Goal: Task Accomplishment & Management: Use online tool/utility

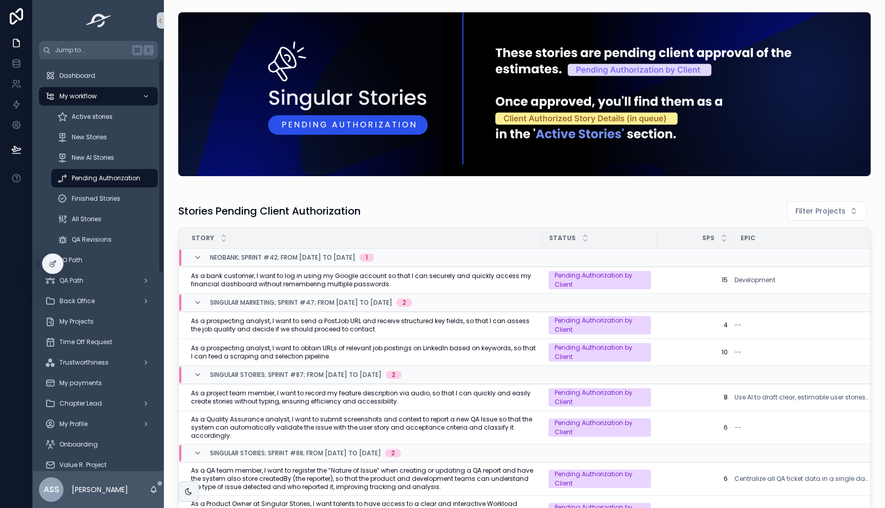
scroll to position [139, 0]
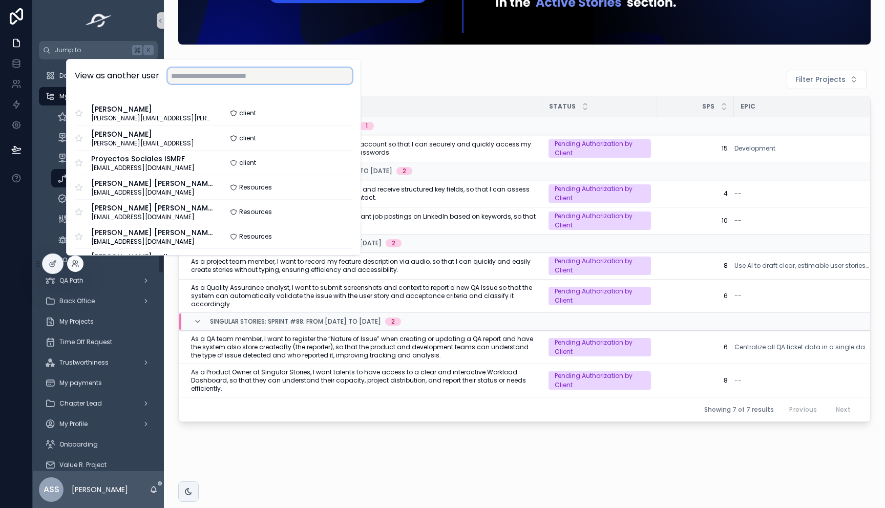
click at [198, 70] on input "text" at bounding box center [259, 76] width 185 height 16
type input "***"
click at [300, 84] on div "View as another user" at bounding box center [214, 75] width 294 height 33
click at [293, 77] on input "text" at bounding box center [259, 76] width 185 height 16
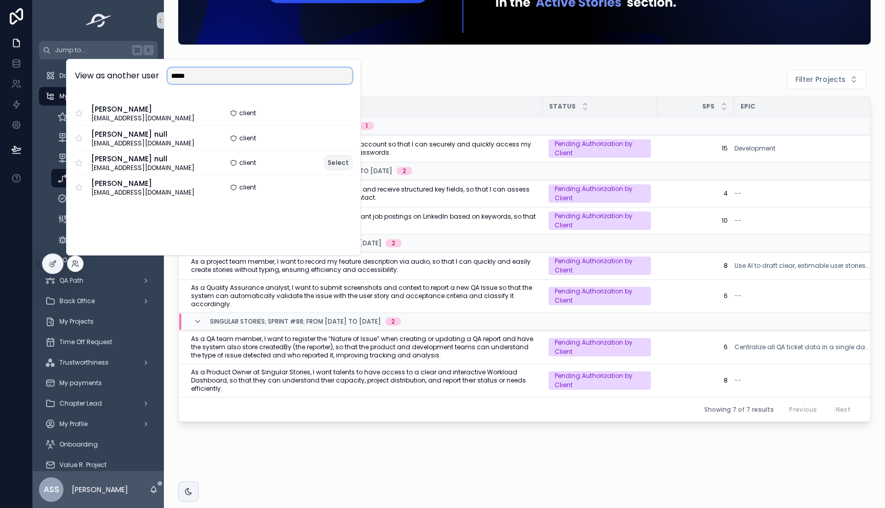
type input "*****"
click at [338, 162] on button "Select" at bounding box center [338, 162] width 28 height 15
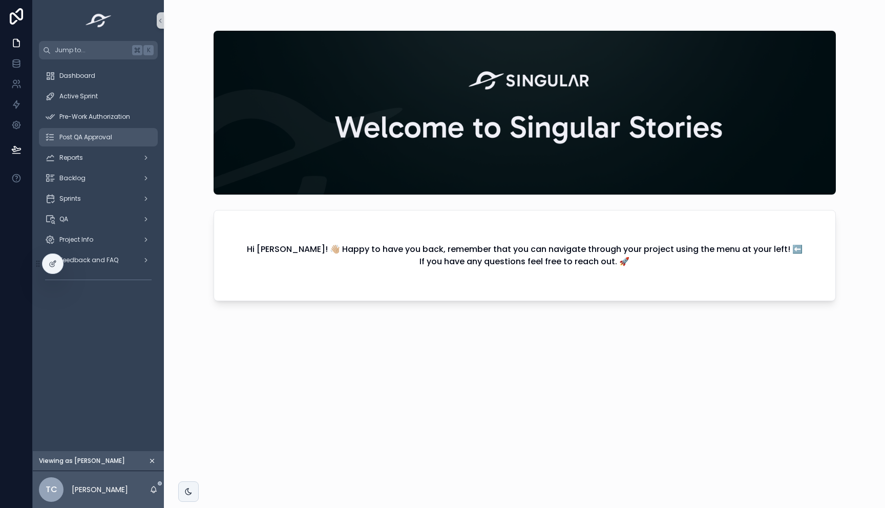
click at [93, 138] on span "Post QA Approval" at bounding box center [85, 137] width 53 height 8
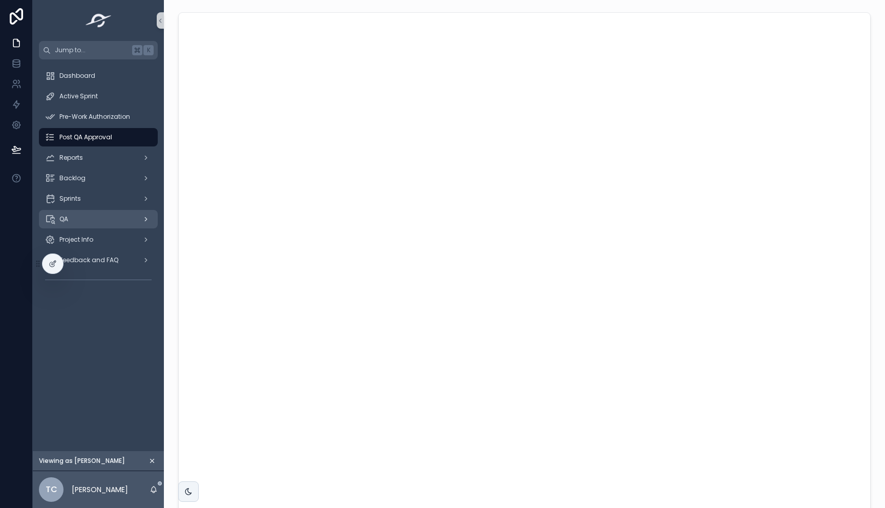
click at [86, 211] on div "QA" at bounding box center [98, 219] width 107 height 16
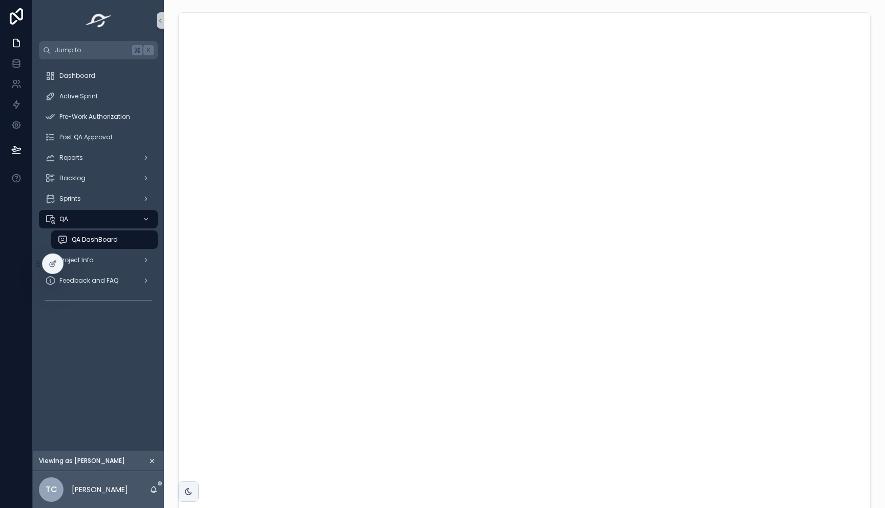
scroll to position [99, 0]
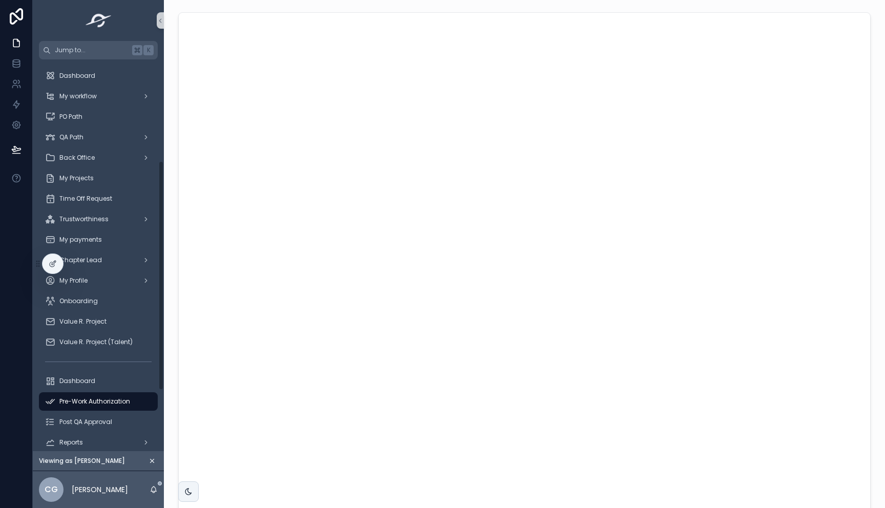
scroll to position [173, 0]
click at [91, 97] on span "My workflow" at bounding box center [77, 96] width 37 height 8
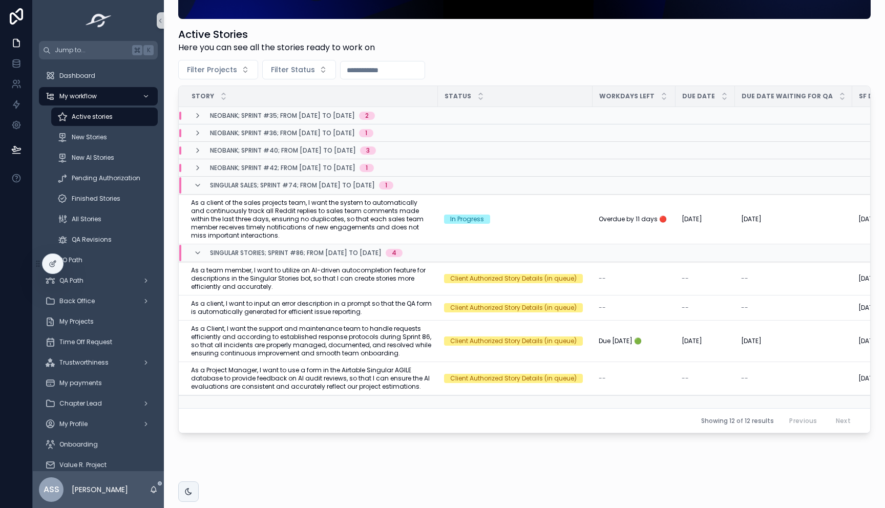
scroll to position [176, 0]
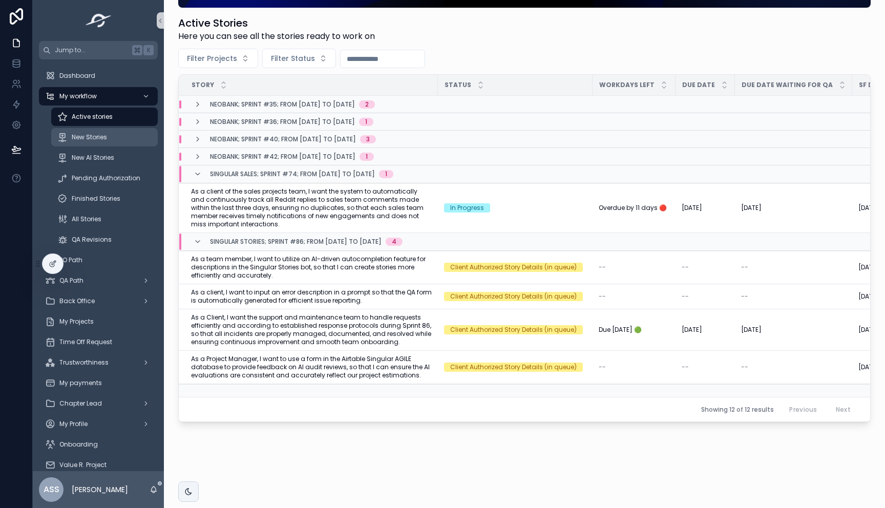
click at [108, 132] on div "New Stories" at bounding box center [104, 137] width 94 height 16
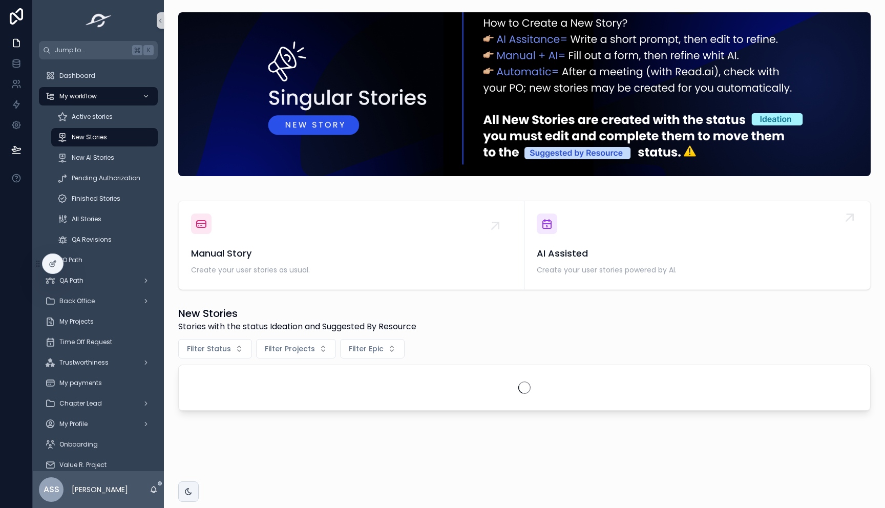
click at [544, 260] on span "AI Assisted" at bounding box center [697, 253] width 321 height 14
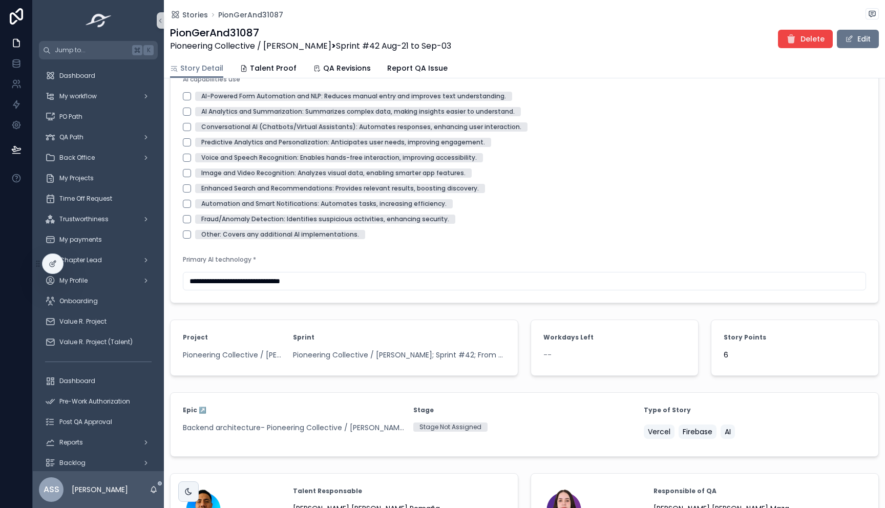
scroll to position [1216, 0]
click at [726, 359] on span "6" at bounding box center [794, 355] width 142 height 10
click at [726, 360] on span "6" at bounding box center [794, 355] width 142 height 10
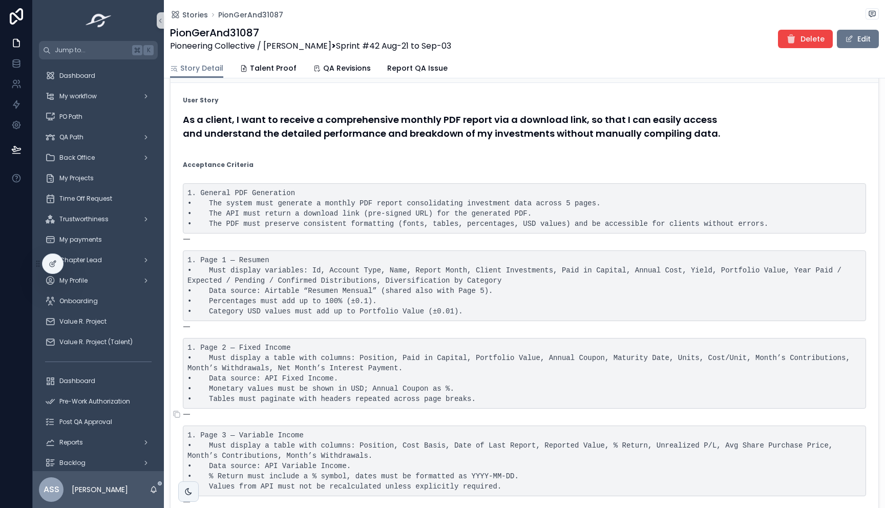
scroll to position [100, 0]
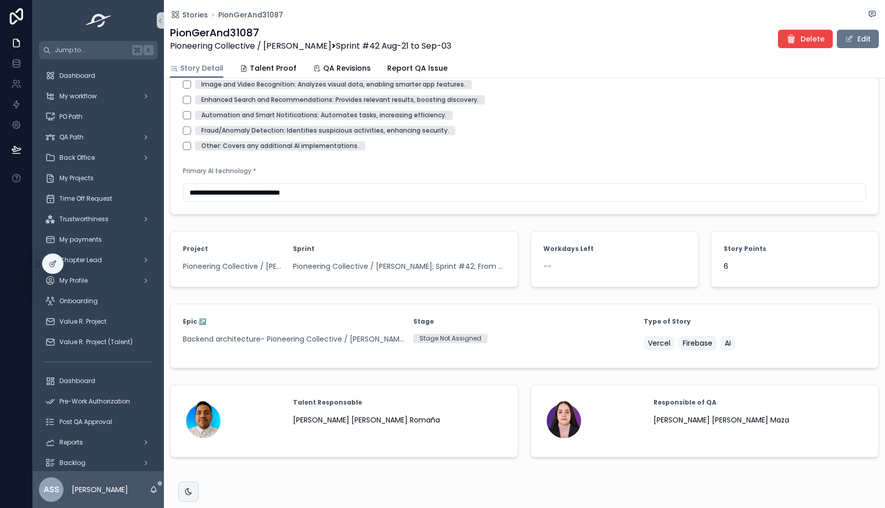
drag, startPoint x: 851, startPoint y: 41, endPoint x: 764, endPoint y: 180, distance: 163.4
click at [851, 41] on button "Edit" at bounding box center [858, 39] width 42 height 18
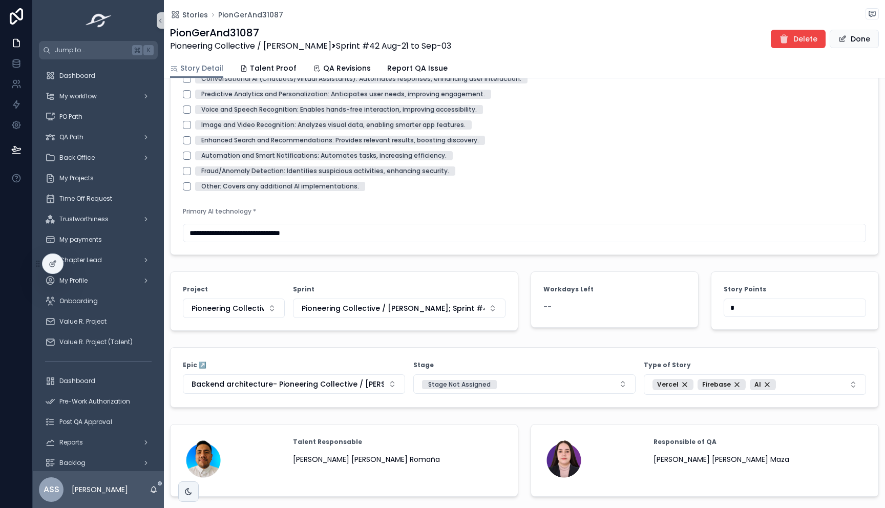
scroll to position [1230, 0]
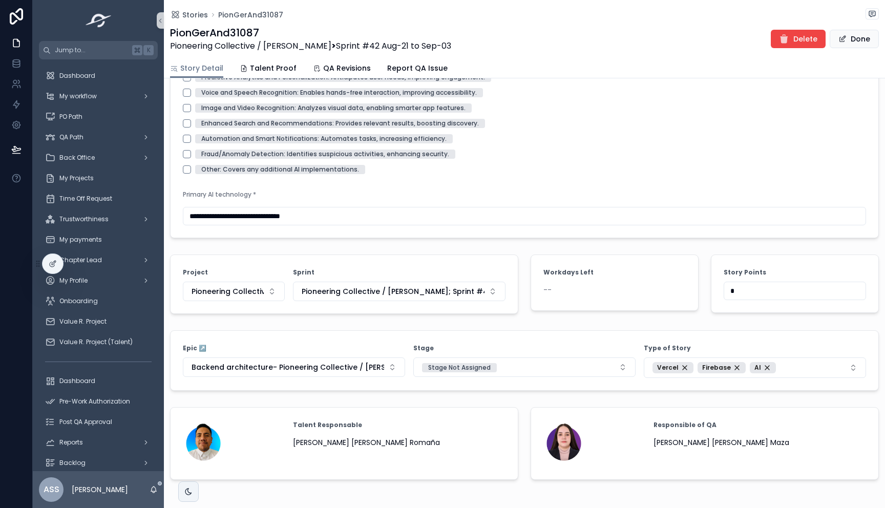
drag, startPoint x: 747, startPoint y: 298, endPoint x: 669, endPoint y: 300, distance: 77.3
type input "*"
click at [737, 174] on div "Other: Covers any additional AI implementations." at bounding box center [524, 169] width 683 height 9
click at [857, 34] on button "Done" at bounding box center [853, 39] width 49 height 18
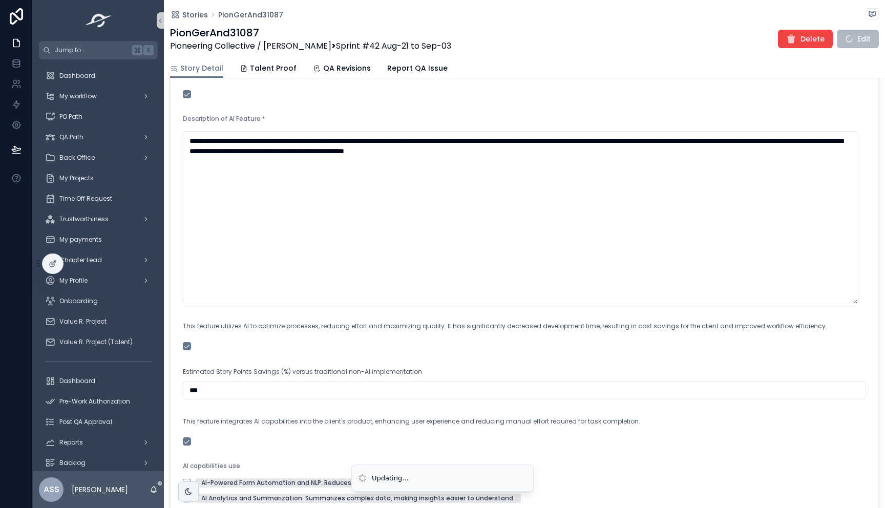
scroll to position [394, 0]
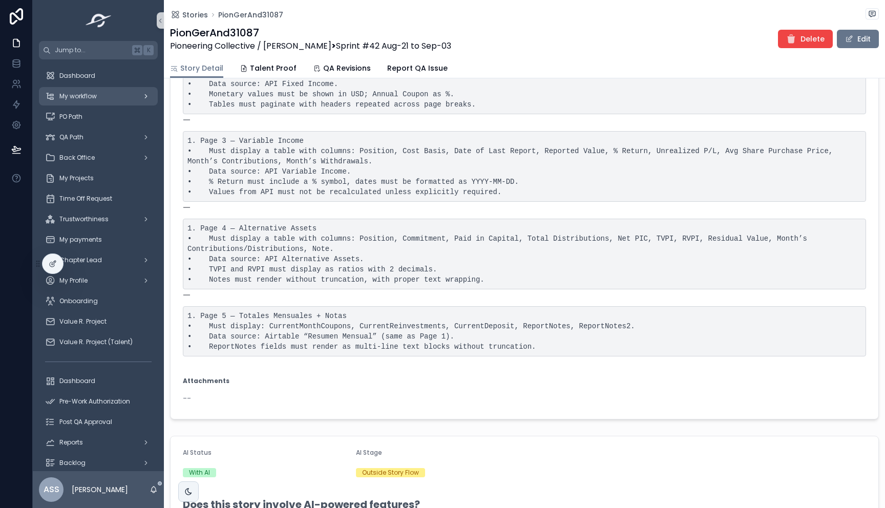
click at [122, 93] on div "My workflow" at bounding box center [98, 96] width 107 height 16
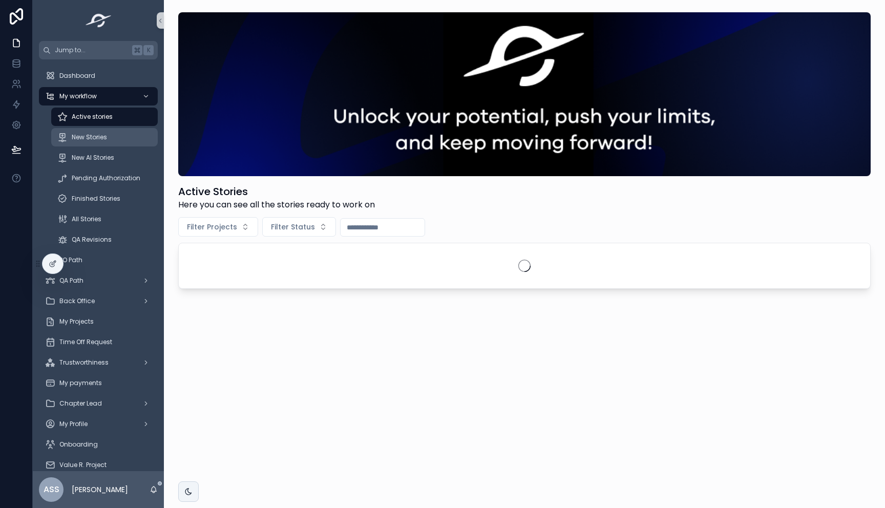
click at [105, 130] on div "New Stories" at bounding box center [104, 137] width 94 height 16
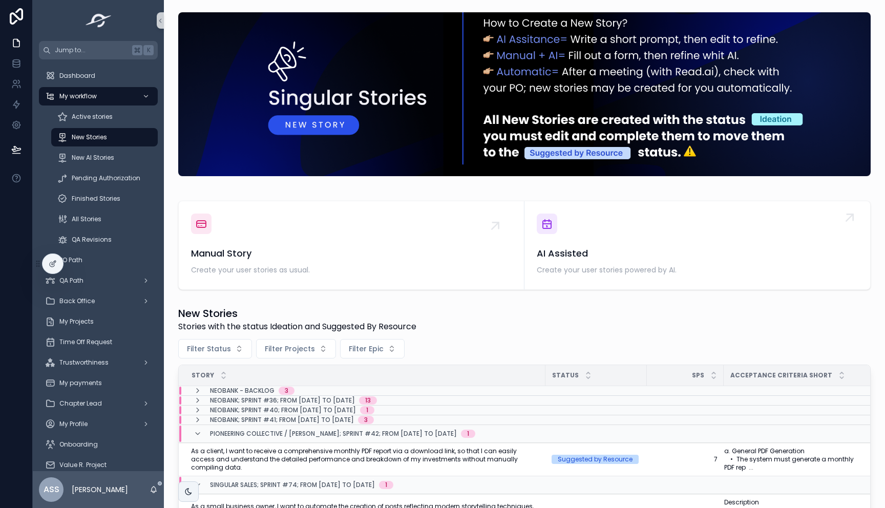
click at [577, 260] on span "AI Assisted" at bounding box center [697, 253] width 321 height 14
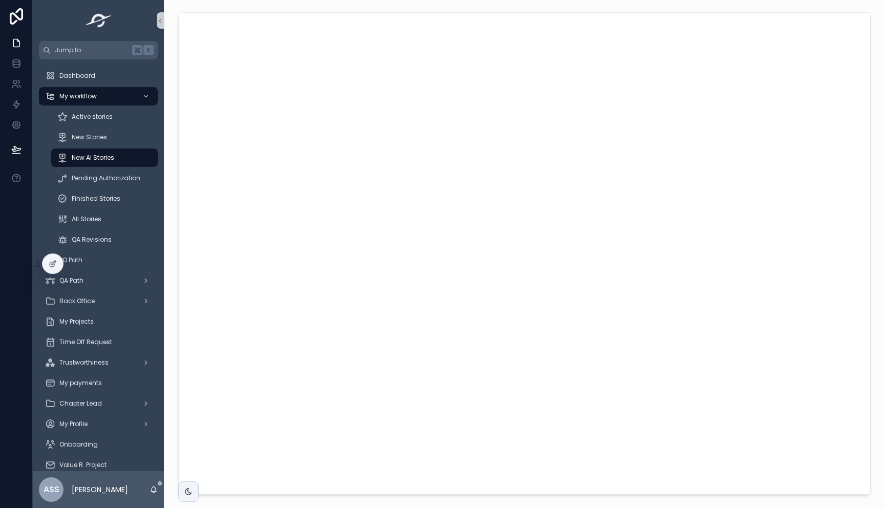
click at [176, 90] on div "scrollable content" at bounding box center [524, 253] width 705 height 491
